Goal: Check status: Check status

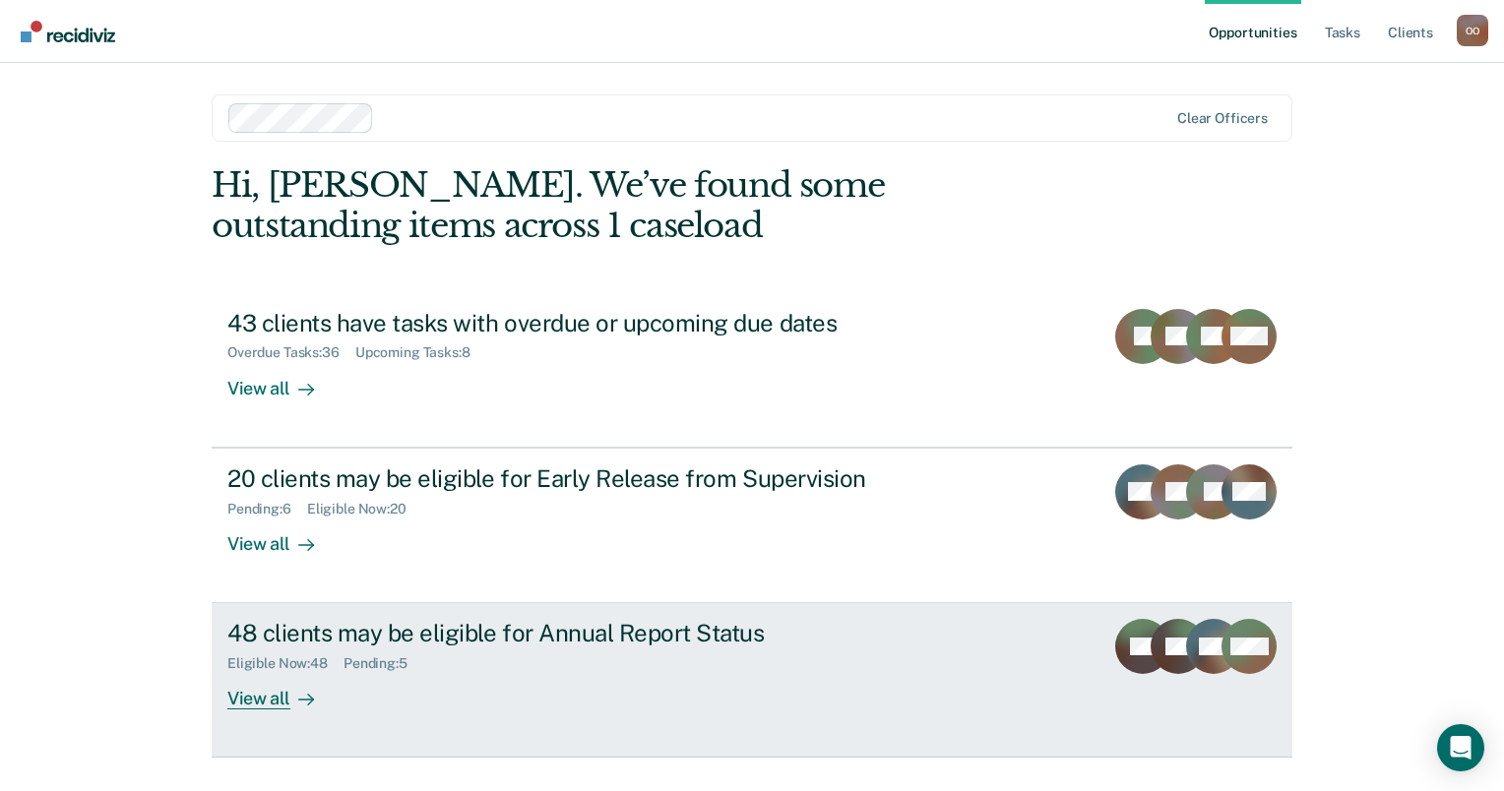
click at [406, 637] on div "48 clients may be eligible for Annual Report Status" at bounding box center [572, 633] width 691 height 29
